Goal: Contribute content: Contribute content

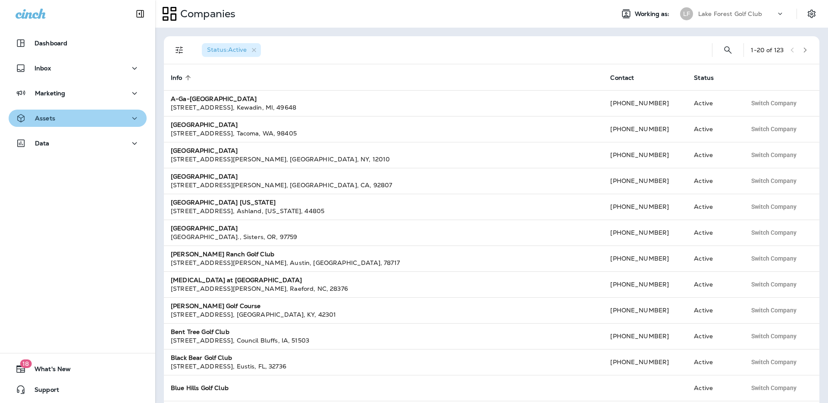
click at [48, 119] on p "Assets" at bounding box center [45, 118] width 20 height 7
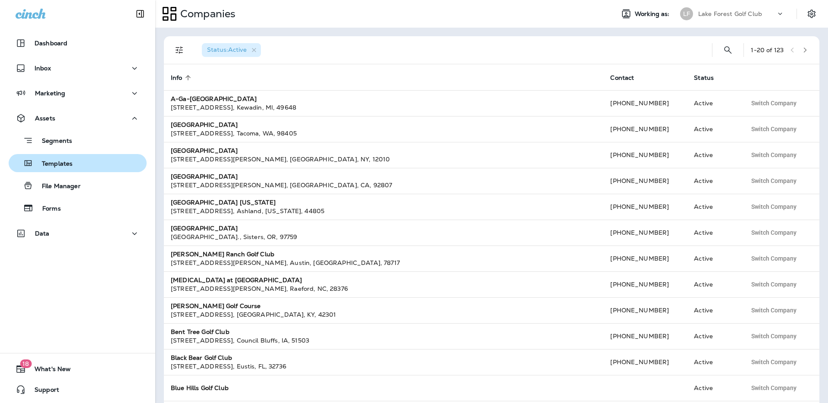
click at [63, 164] on p "Templates" at bounding box center [52, 164] width 39 height 8
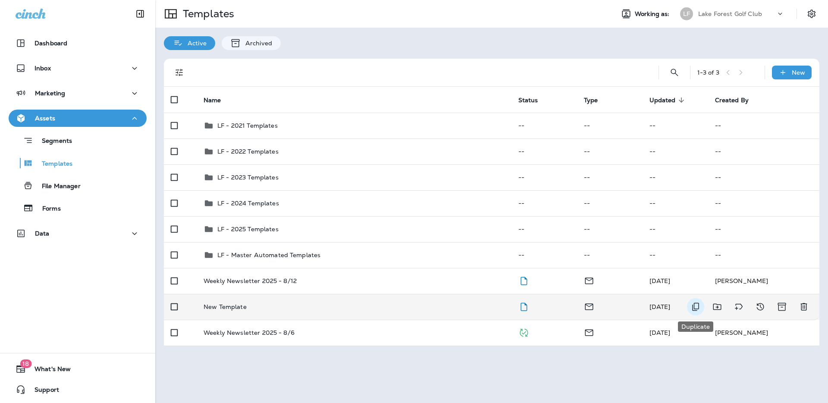
click at [697, 307] on icon "Duplicate" at bounding box center [695, 306] width 10 height 10
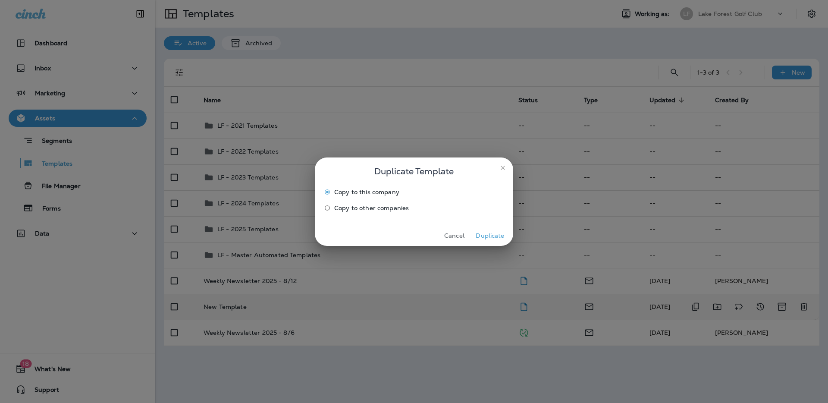
click at [497, 236] on button "Duplicate" at bounding box center [490, 235] width 32 height 13
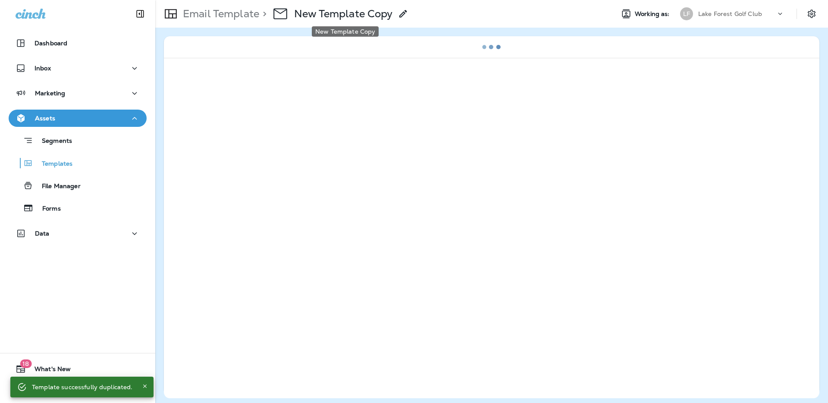
click at [351, 15] on p "New Template Copy" at bounding box center [343, 13] width 98 height 13
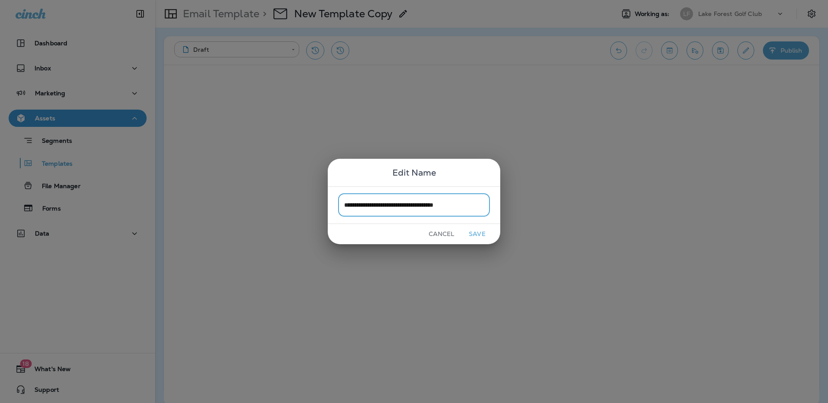
type input "**********"
click at [483, 234] on button "Save" at bounding box center [477, 233] width 32 height 13
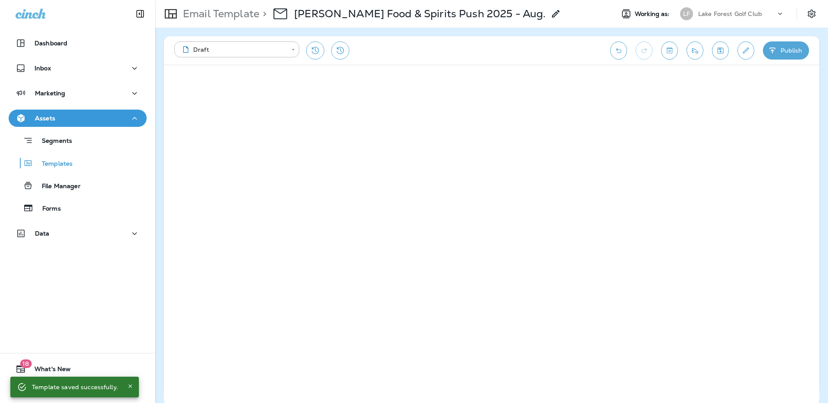
click at [721, 47] on icon "Save" at bounding box center [721, 50] width 6 height 6
click at [721, 49] on icon "Save" at bounding box center [720, 50] width 9 height 9
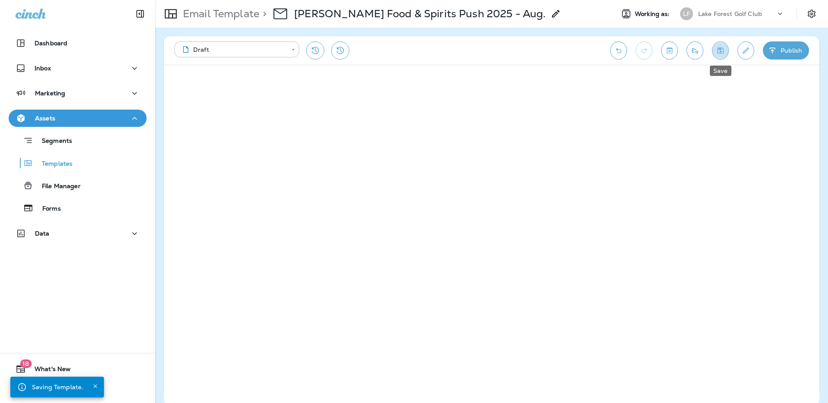
click at [721, 49] on icon "Save" at bounding box center [720, 50] width 9 height 9
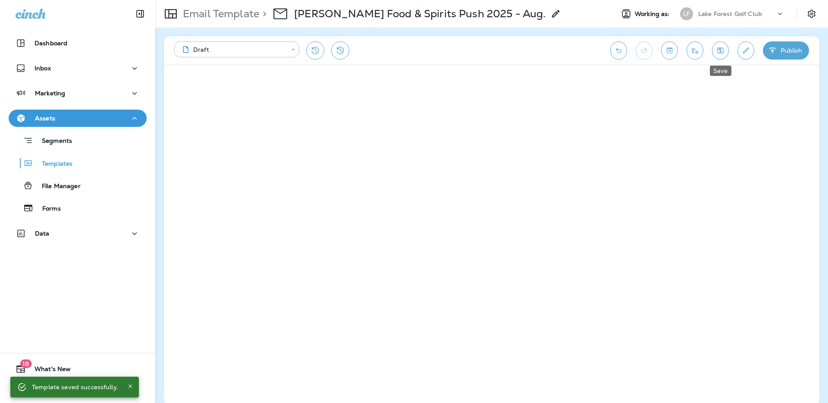
click at [723, 52] on icon "Save" at bounding box center [721, 50] width 6 height 6
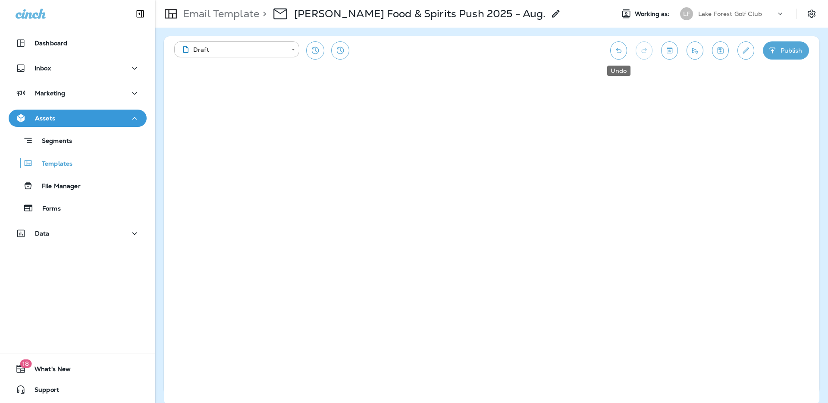
click at [617, 52] on icon "Undo" at bounding box center [618, 50] width 9 height 9
click at [614, 52] on icon "Undo" at bounding box center [618, 50] width 9 height 9
click at [722, 53] on icon "Save" at bounding box center [721, 50] width 6 height 6
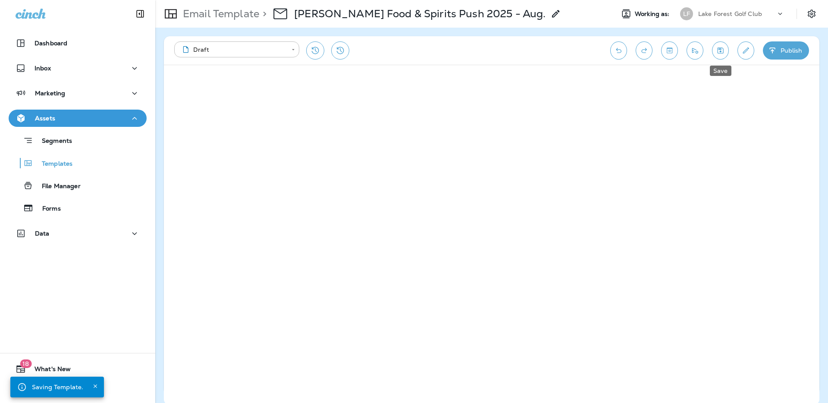
click at [722, 53] on icon "Save" at bounding box center [721, 50] width 6 height 6
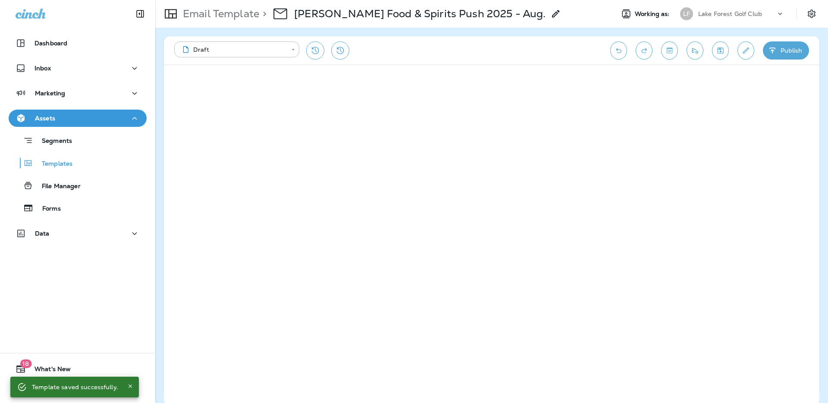
click at [723, 51] on icon "Save" at bounding box center [721, 50] width 6 height 6
click at [721, 52] on icon "Save" at bounding box center [720, 50] width 9 height 9
click at [722, 50] on icon "Save" at bounding box center [720, 50] width 9 height 9
click at [722, 52] on icon "Save" at bounding box center [720, 50] width 9 height 9
